Goal: Check status: Check status

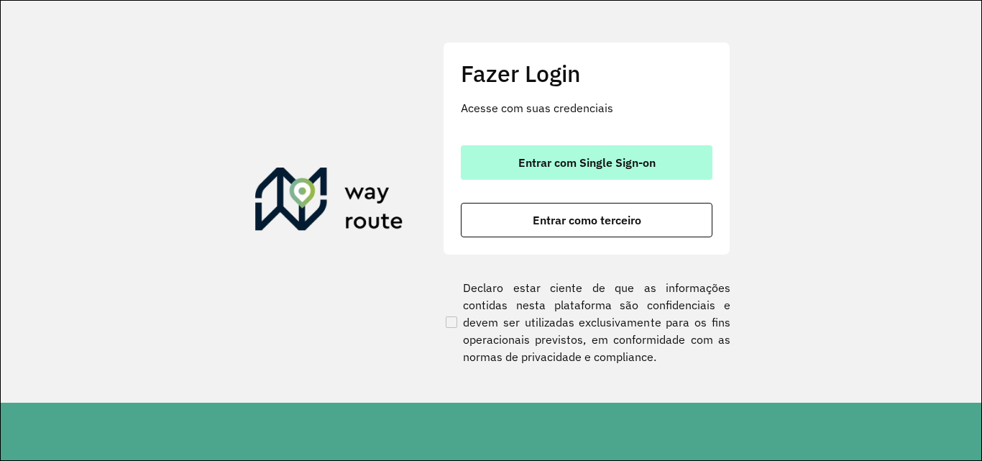
click at [577, 167] on span "Entrar com Single Sign-on" at bounding box center [586, 162] width 137 height 11
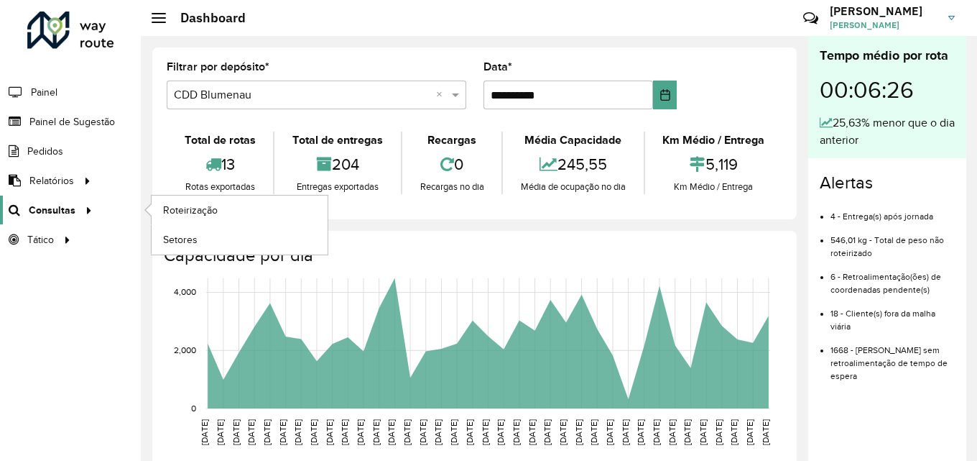
click at [67, 208] on span "Consultas" at bounding box center [52, 210] width 47 height 15
click at [193, 206] on span "Roteirização" at bounding box center [192, 210] width 58 height 15
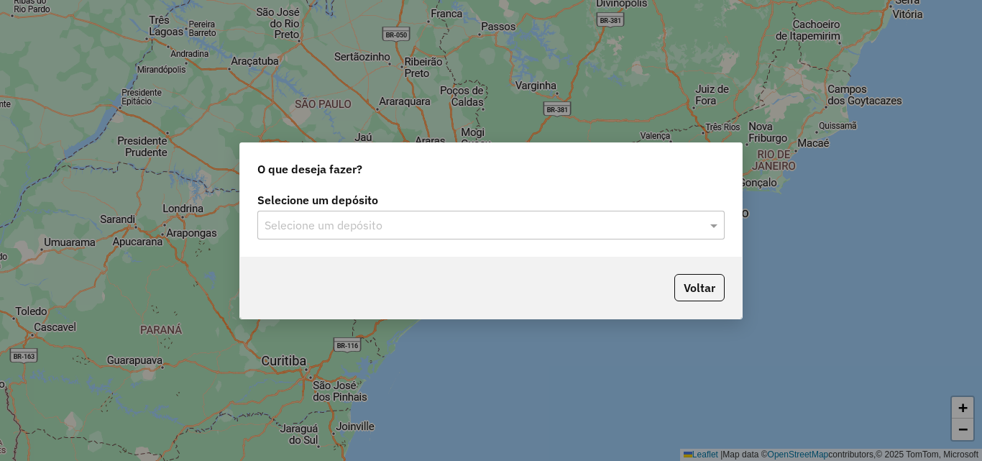
click at [346, 231] on input "text" at bounding box center [476, 225] width 424 height 17
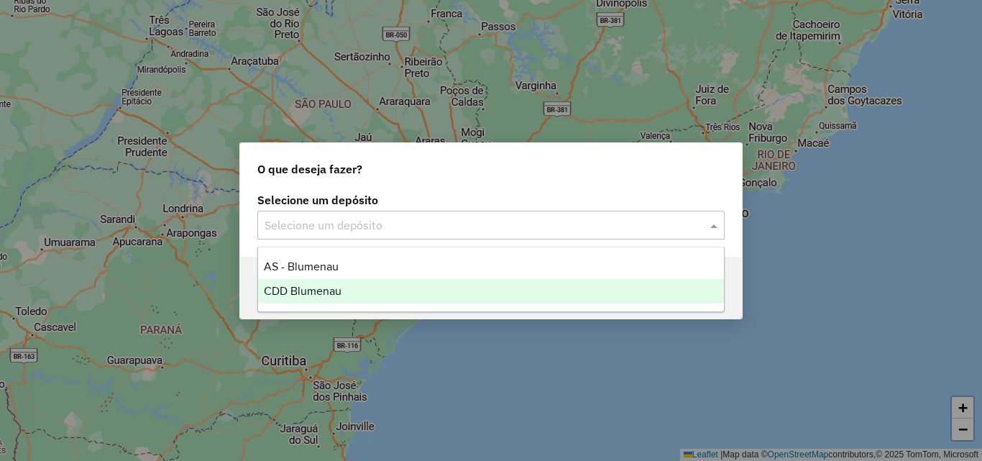
click at [322, 286] on span "CDD Blumenau" at bounding box center [303, 291] width 78 height 12
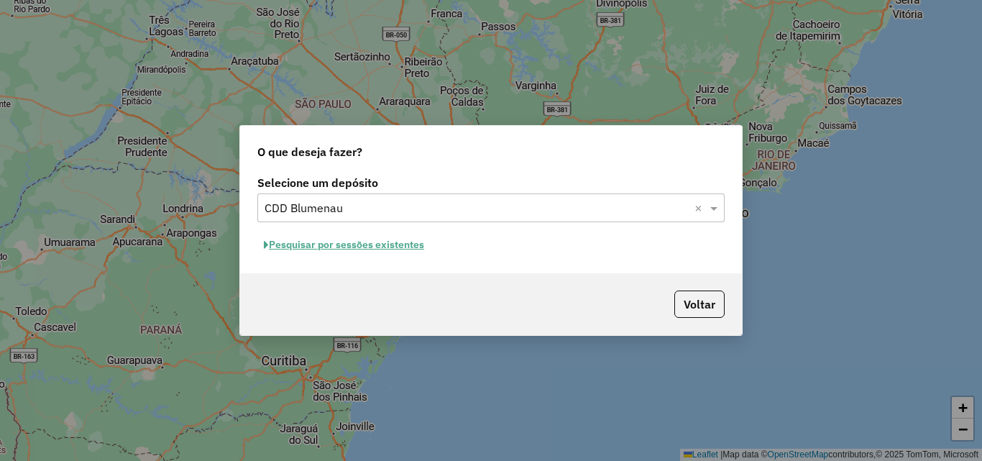
click at [370, 247] on button "Pesquisar por sessões existentes" at bounding box center [343, 245] width 173 height 22
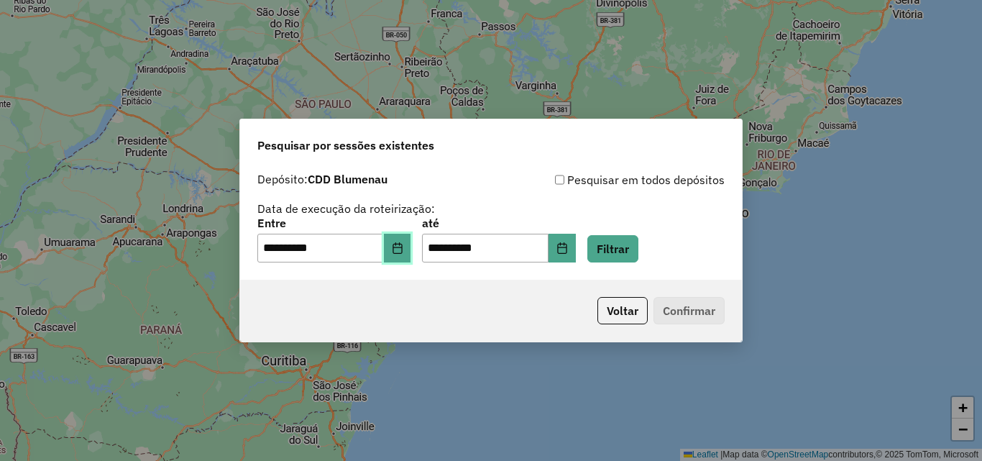
click at [403, 251] on icon "Choose Date" at bounding box center [397, 247] width 11 height 11
click at [577, 184] on div "Pesquisar em todos depósitos" at bounding box center [608, 179] width 234 height 17
click at [633, 246] on button "Filtrar" at bounding box center [612, 248] width 51 height 27
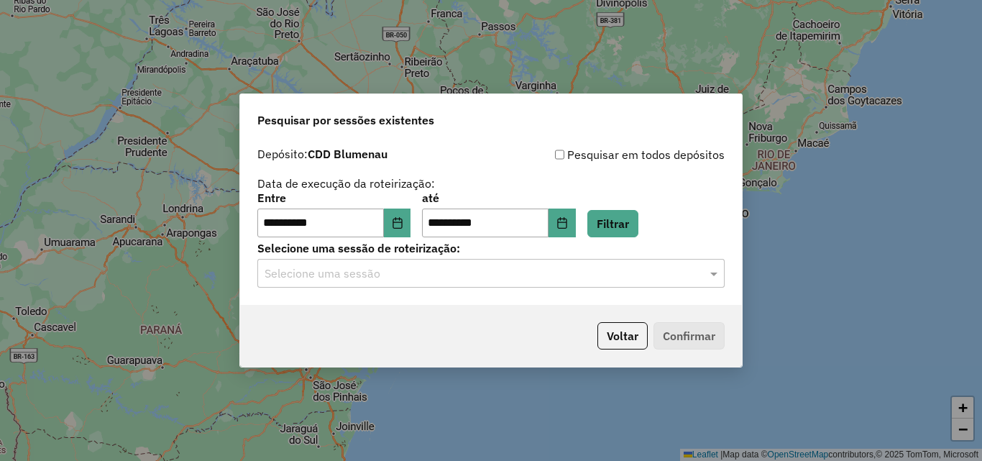
click at [405, 273] on input "text" at bounding box center [476, 273] width 424 height 17
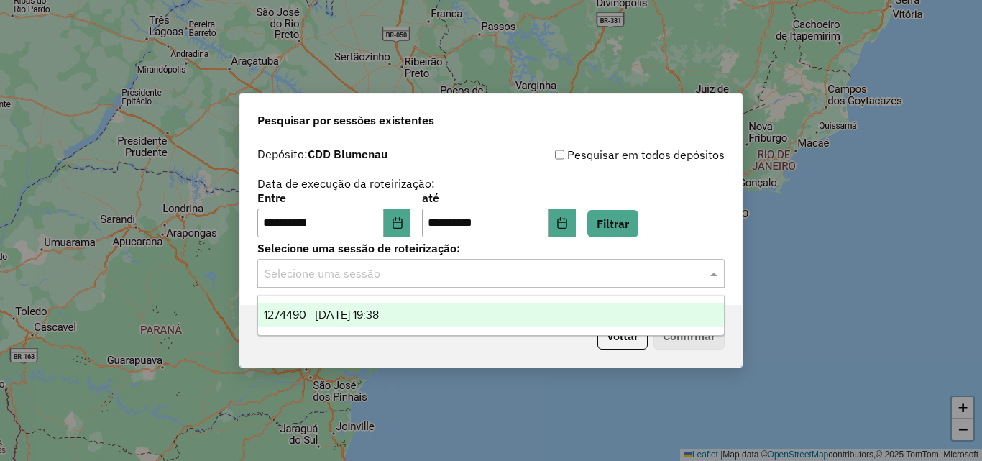
click at [359, 313] on span "1274490 - [DATE] 19:38" at bounding box center [321, 314] width 115 height 12
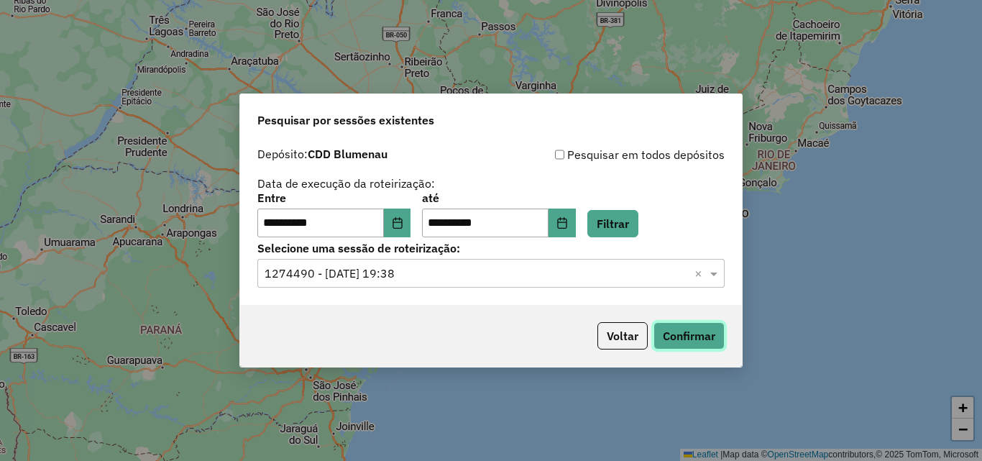
click at [678, 336] on button "Confirmar" at bounding box center [688, 335] width 71 height 27
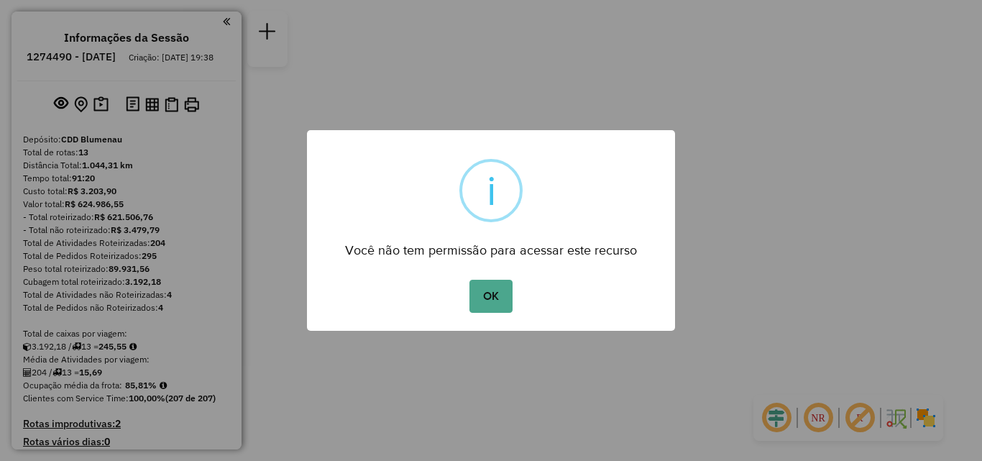
click at [468, 302] on div "OK No Cancel" at bounding box center [491, 296] width 368 height 40
click at [488, 294] on button "OK" at bounding box center [490, 296] width 42 height 33
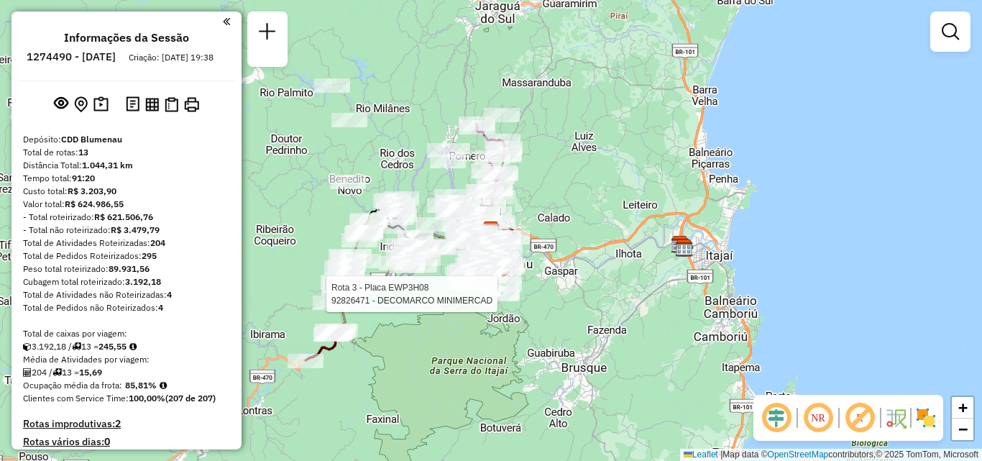
select select "**********"
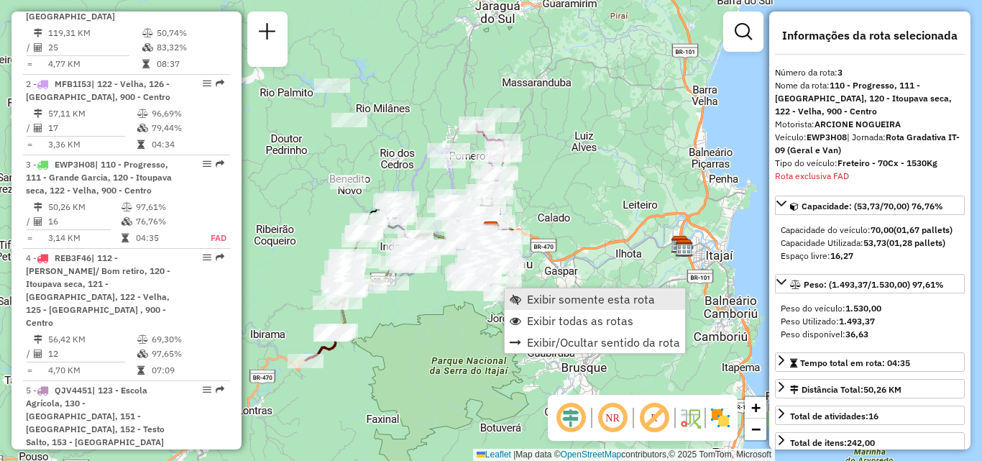
scroll to position [776, 0]
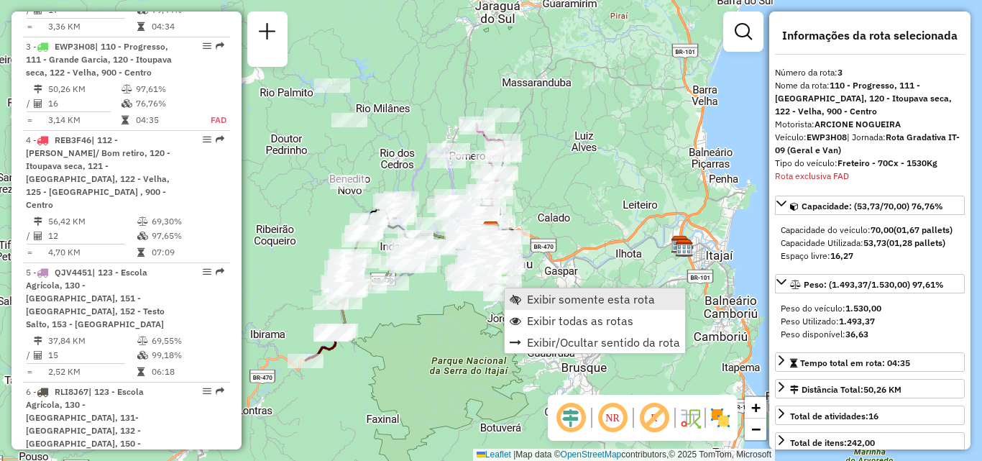
click at [560, 300] on span "Exibir somente esta rota" at bounding box center [591, 298] width 128 height 11
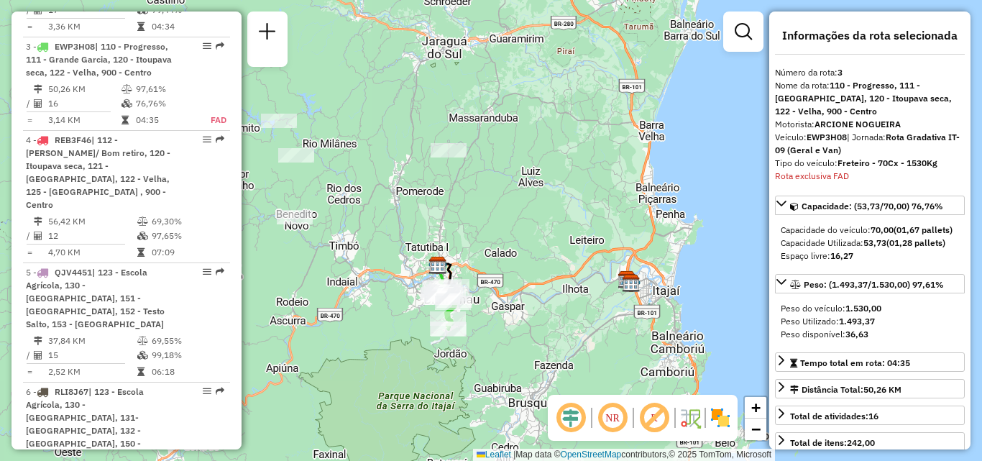
drag, startPoint x: 523, startPoint y: 316, endPoint x: 386, endPoint y: 299, distance: 138.3
click at [386, 299] on div "Janela de atendimento Grade de atendimento Capacidade Transportadoras Veículos …" at bounding box center [491, 230] width 982 height 461
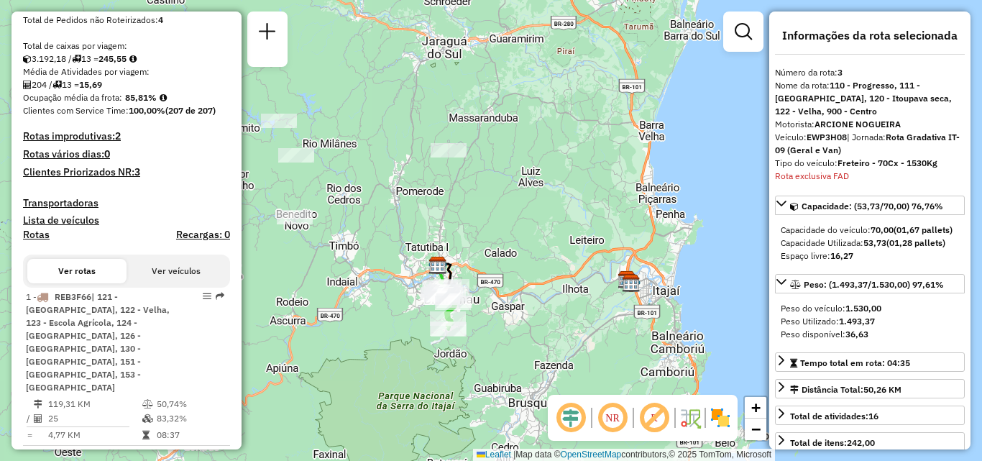
scroll to position [201, 0]
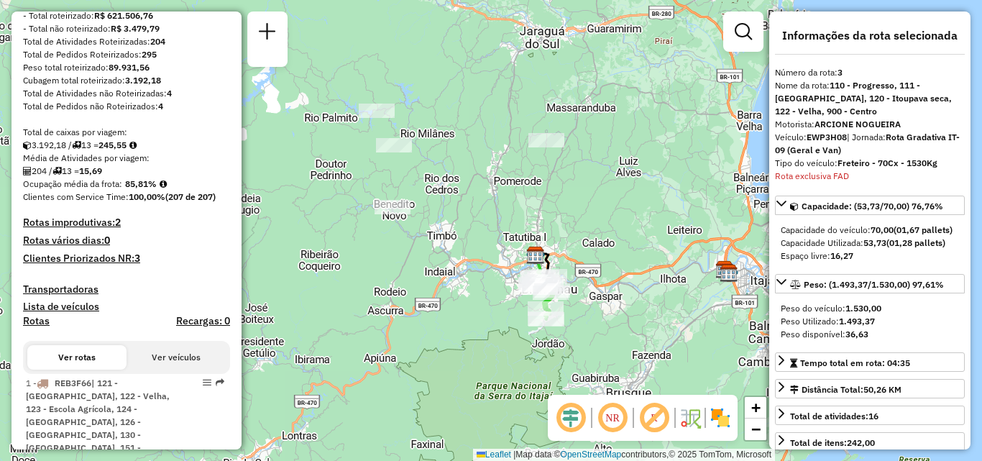
drag, startPoint x: 531, startPoint y: 183, endPoint x: 604, endPoint y: 178, distance: 72.7
click at [604, 178] on div "Janela de atendimento Grade de atendimento Capacidade Transportadoras Veículos …" at bounding box center [491, 230] width 982 height 461
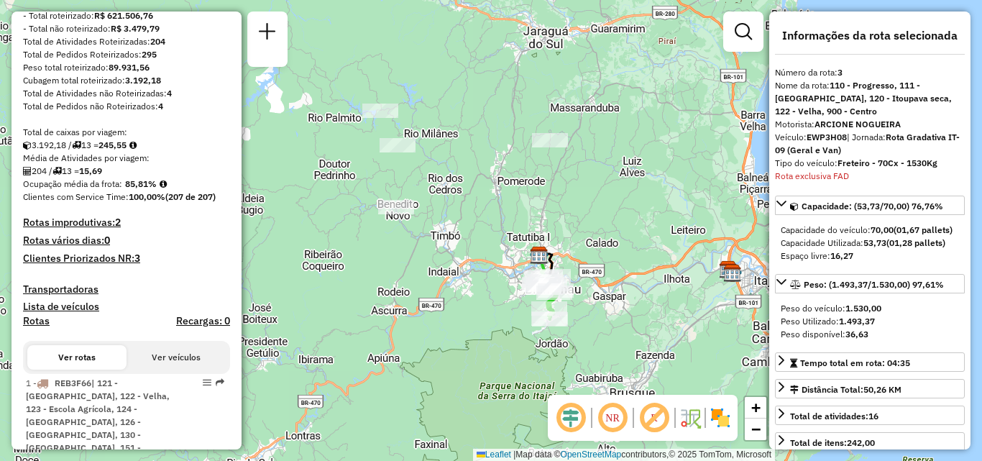
drag, startPoint x: 584, startPoint y: 193, endPoint x: 608, endPoint y: 195, distance: 23.8
click at [608, 195] on div "Janela de atendimento Grade de atendimento Capacidade Transportadoras Veículos …" at bounding box center [491, 230] width 982 height 461
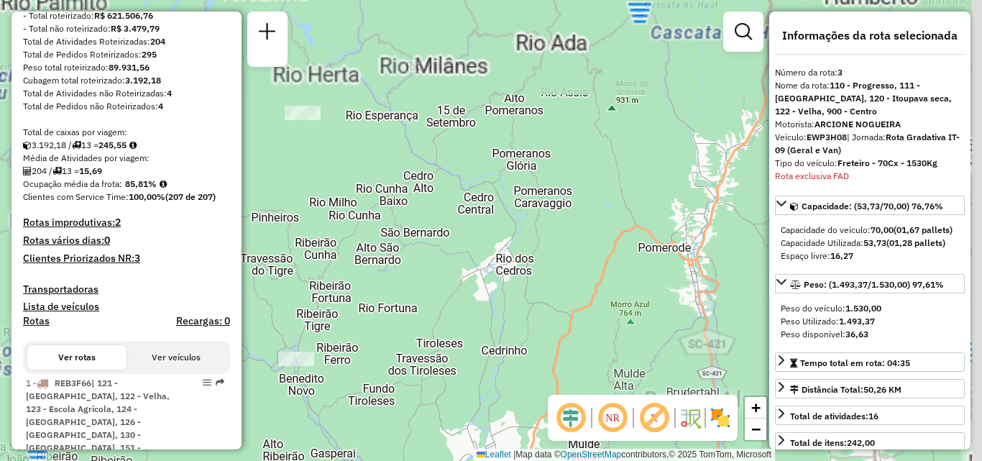
drag, startPoint x: 512, startPoint y: 236, endPoint x: 409, endPoint y: 190, distance: 112.6
click at [402, 196] on div "Janela de atendimento Grade de atendimento Capacidade Transportadoras Veículos …" at bounding box center [491, 230] width 982 height 461
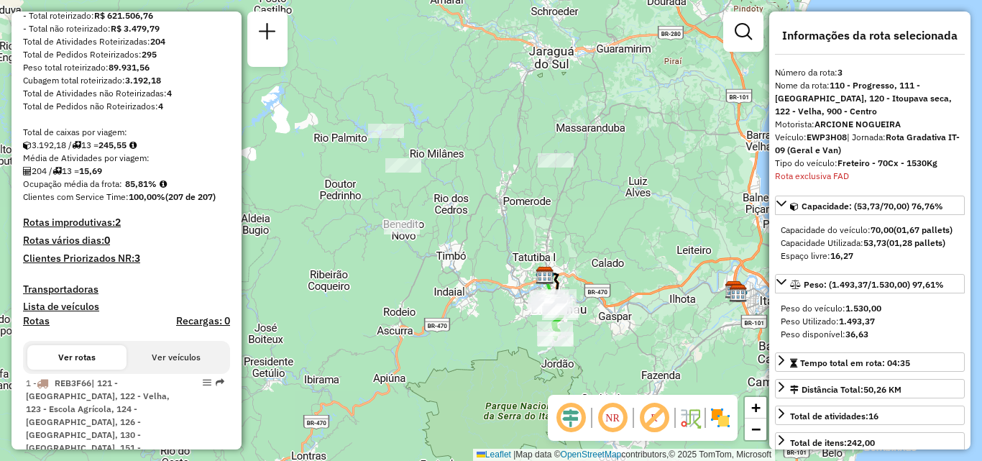
drag, startPoint x: 491, startPoint y: 214, endPoint x: 482, endPoint y: 215, distance: 9.4
click at [482, 215] on div "Janela de atendimento Grade de atendimento Capacidade Transportadoras Veículos …" at bounding box center [491, 230] width 982 height 461
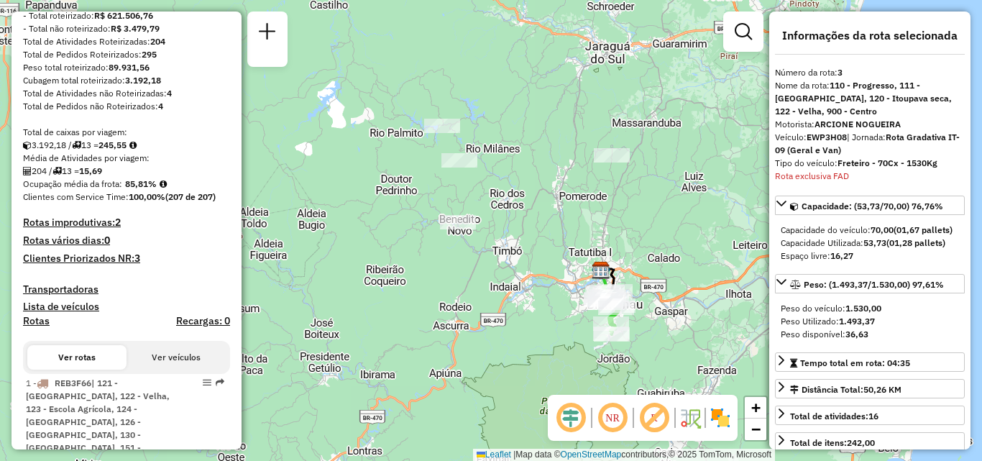
drag, startPoint x: 466, startPoint y: 204, endPoint x: 506, endPoint y: 200, distance: 39.7
click at [506, 200] on div "Janela de atendimento Grade de atendimento Capacidade Transportadoras Veículos …" at bounding box center [491, 230] width 982 height 461
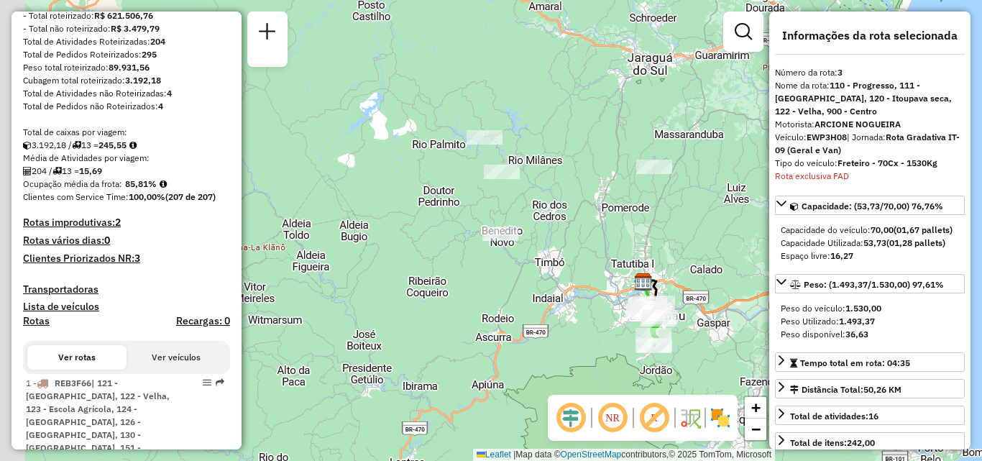
drag, startPoint x: 505, startPoint y: 200, endPoint x: 548, endPoint y: 212, distance: 43.9
click at [548, 212] on div "Janela de atendimento Grade de atendimento Capacidade Transportadoras Veículos …" at bounding box center [491, 230] width 982 height 461
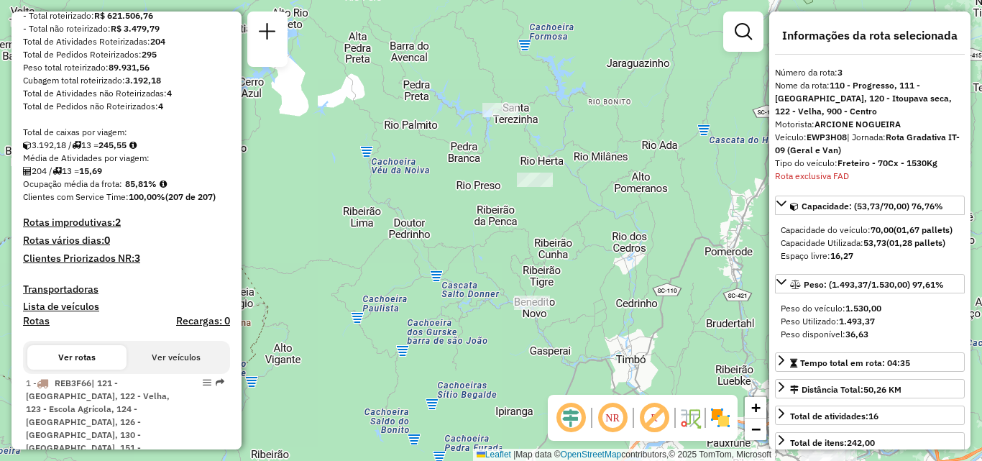
drag, startPoint x: 481, startPoint y: 187, endPoint x: 550, endPoint y: 105, distance: 106.6
click at [550, 105] on div "Janela de atendimento Grade de atendimento Capacidade Transportadoras Veículos …" at bounding box center [491, 230] width 982 height 461
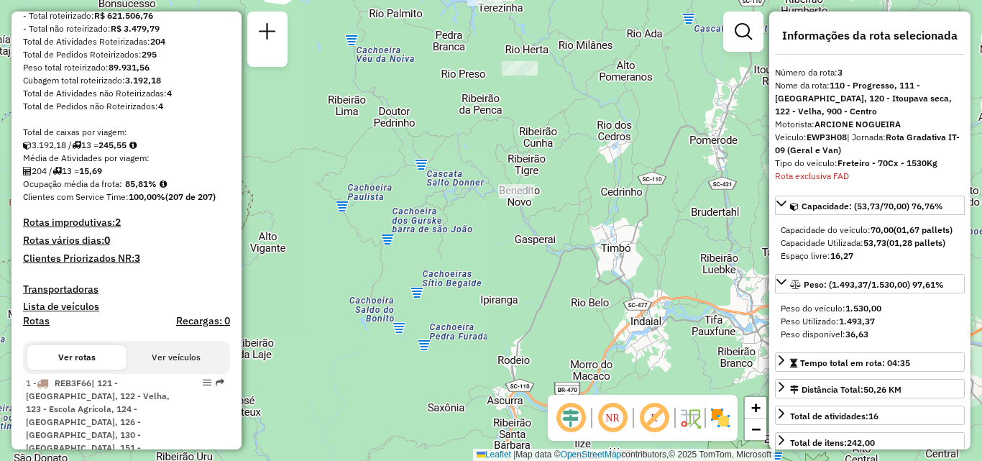
drag, startPoint x: 550, startPoint y: 193, endPoint x: 478, endPoint y: 177, distance: 73.6
click at [480, 176] on div "Janela de atendimento Grade de atendimento Capacidade Transportadoras Veículos …" at bounding box center [491, 230] width 982 height 461
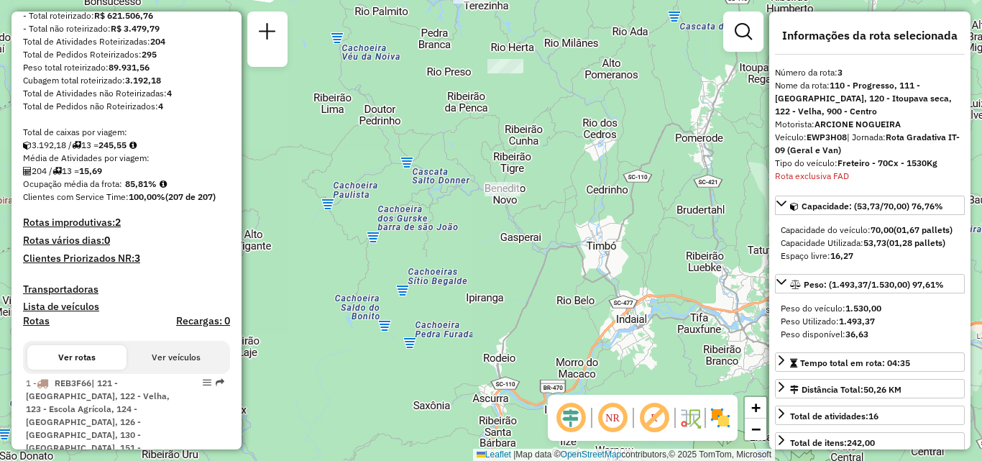
click at [432, 218] on div "Janela de atendimento Grade de atendimento Capacidade Transportadoras Veículos …" at bounding box center [491, 230] width 982 height 461
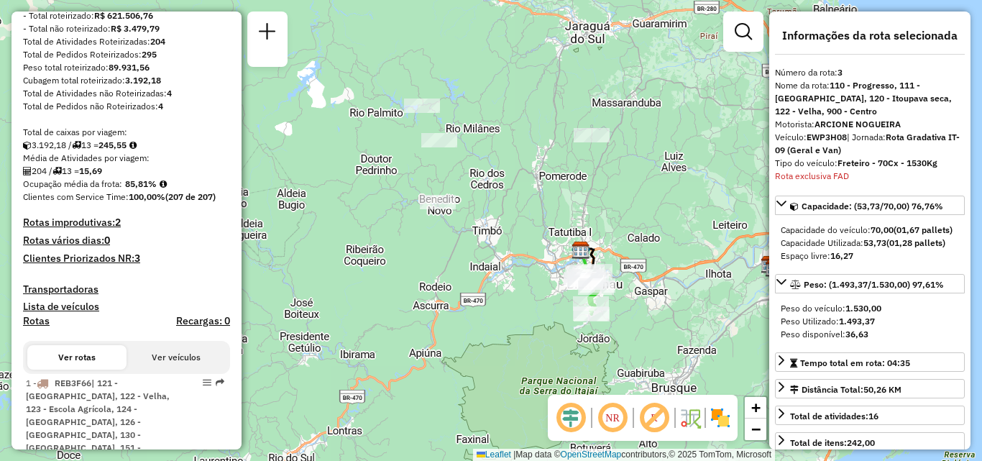
drag, startPoint x: 496, startPoint y: 228, endPoint x: 486, endPoint y: 238, distance: 13.2
click at [486, 238] on div "Janela de atendimento Grade de atendimento Capacidade Transportadoras Veículos …" at bounding box center [491, 230] width 982 height 461
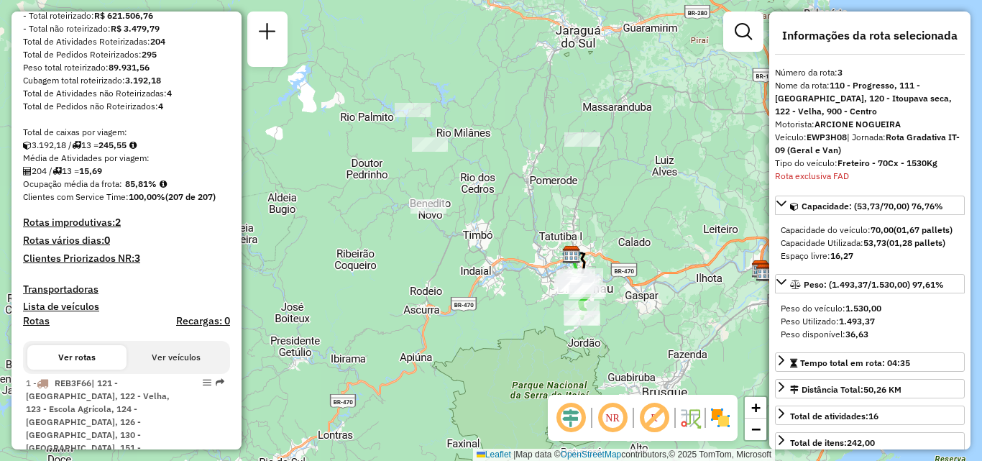
drag, startPoint x: 530, startPoint y: 221, endPoint x: 494, endPoint y: 211, distance: 36.6
click at [494, 211] on div "Janela de atendimento Grade de atendimento Capacidade Transportadoras Veículos …" at bounding box center [491, 230] width 982 height 461
